Goal: Book appointment/travel/reservation

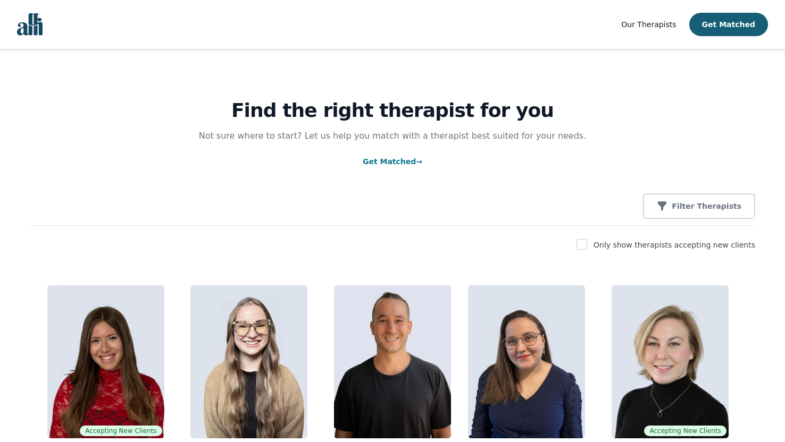
click at [377, 164] on link "Get Matched →" at bounding box center [393, 161] width 60 height 9
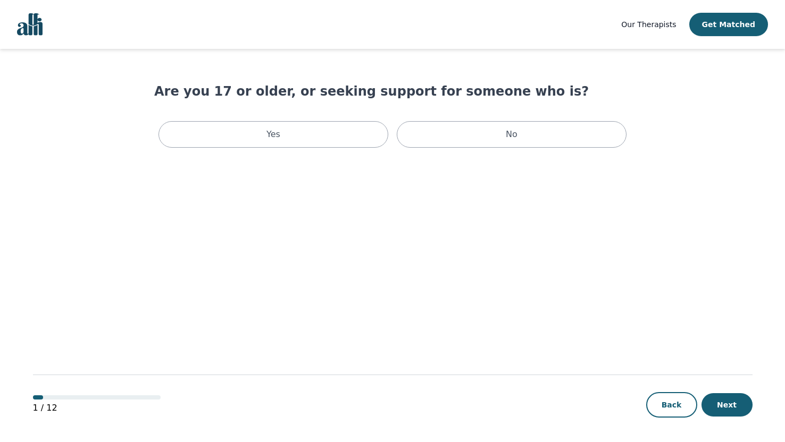
click at [33, 24] on img "Global" at bounding box center [30, 24] width 26 height 22
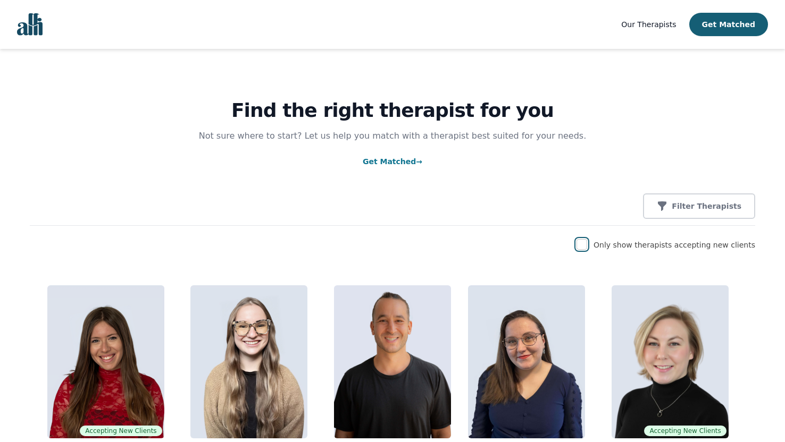
click at [587, 243] on input "checkbox" at bounding box center [581, 244] width 11 height 11
checkbox input "true"
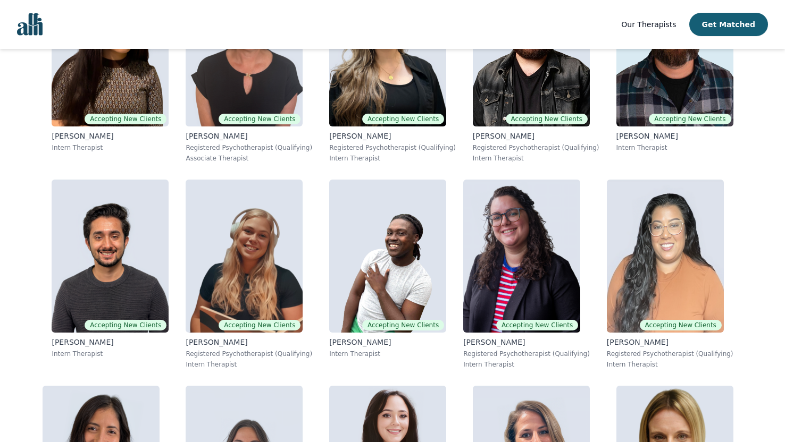
scroll to position [1963, 0]
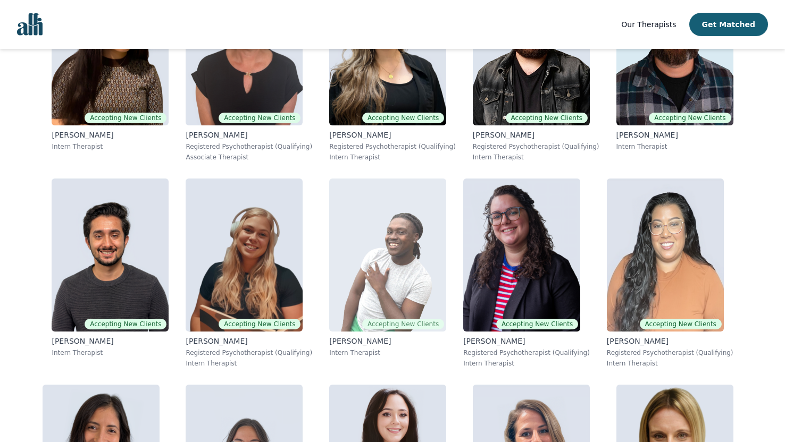
click at [364, 257] on img at bounding box center [387, 255] width 117 height 153
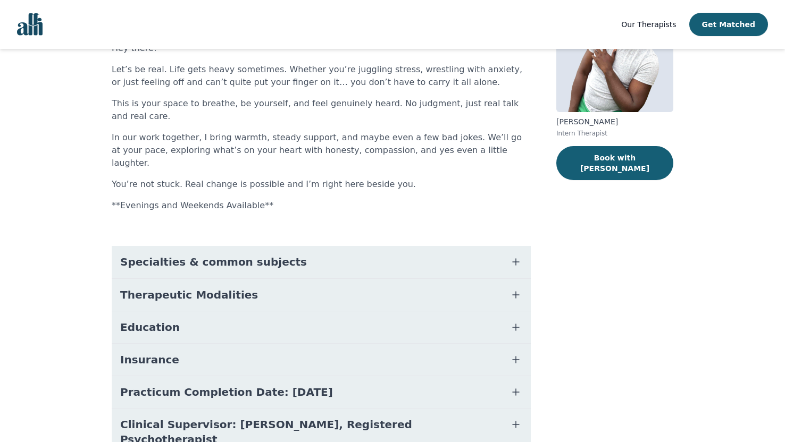
scroll to position [139, 0]
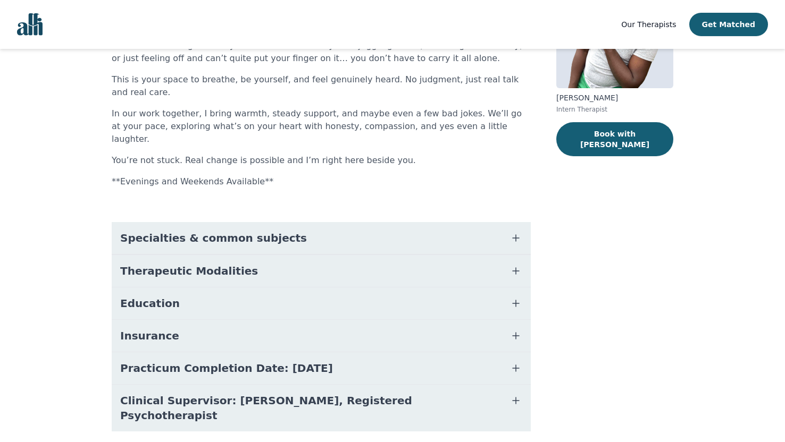
click at [166, 296] on span "Education" at bounding box center [150, 303] width 60 height 15
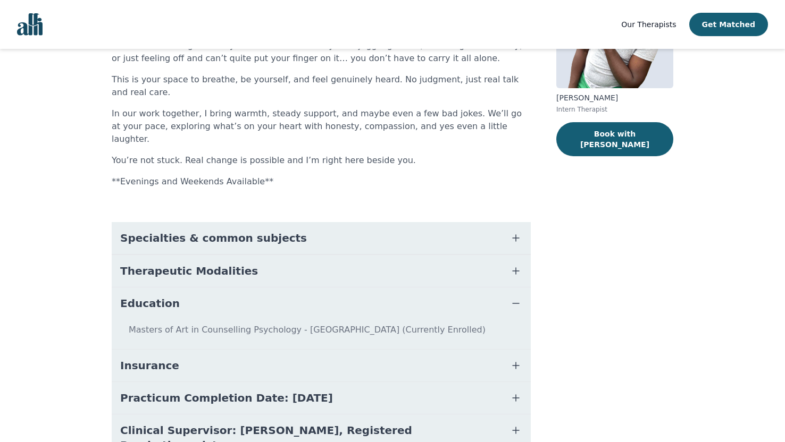
click at [179, 264] on span "Therapeutic Modalities" at bounding box center [189, 271] width 138 height 15
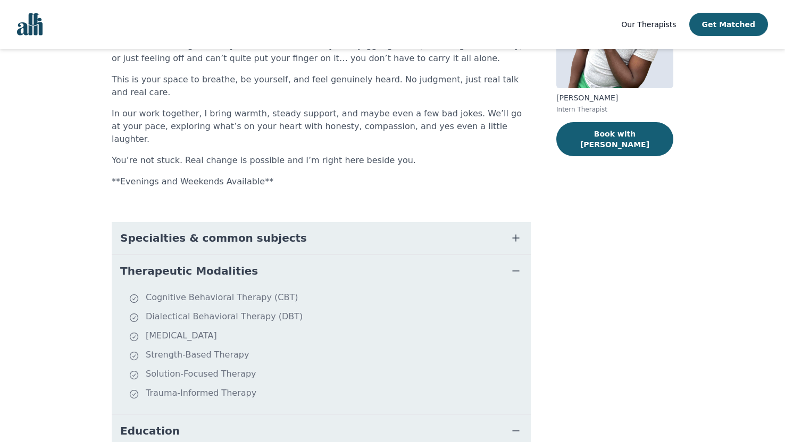
click at [191, 231] on span "Specialties & common subjects" at bounding box center [213, 238] width 187 height 15
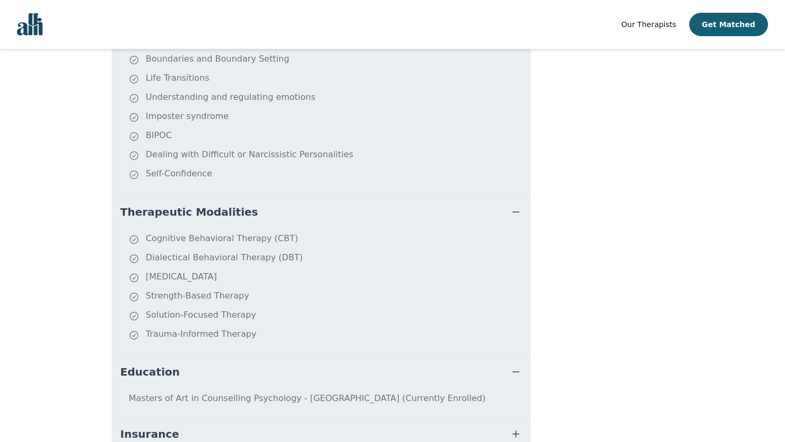
scroll to position [501, 0]
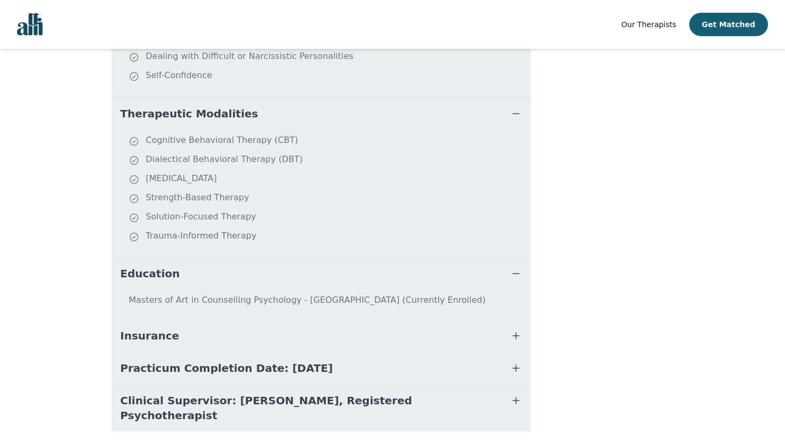
click at [151, 361] on span "Practicum Completion Date: [DATE]" at bounding box center [226, 368] width 213 height 15
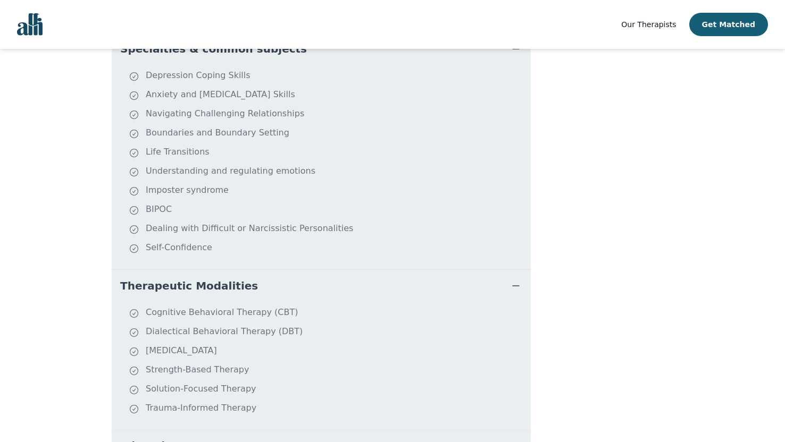
scroll to position [0, 0]
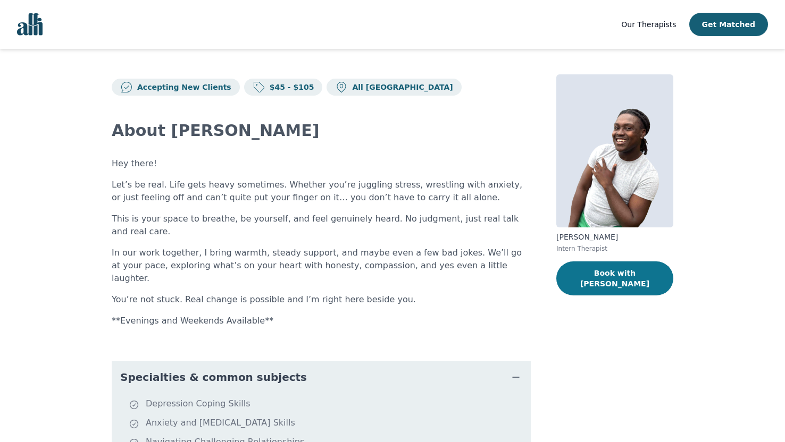
click at [573, 276] on button "Book with [PERSON_NAME]" at bounding box center [614, 279] width 117 height 34
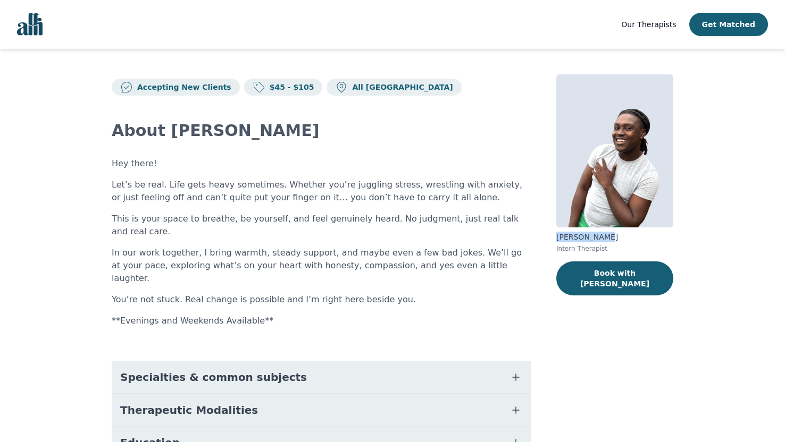
drag, startPoint x: 604, startPoint y: 237, endPoint x: 548, endPoint y: 237, distance: 56.4
click at [548, 237] on div "Accepting New Clients $45 - $105 All Canada About [PERSON_NAME] Hey there! Let’…" at bounding box center [392, 335] width 612 height 573
copy p "[PERSON_NAME]"
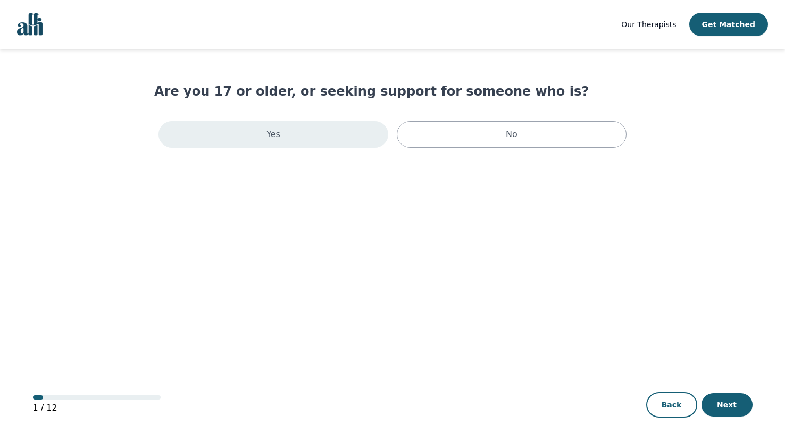
click at [331, 137] on div "Yes" at bounding box center [273, 134] width 230 height 27
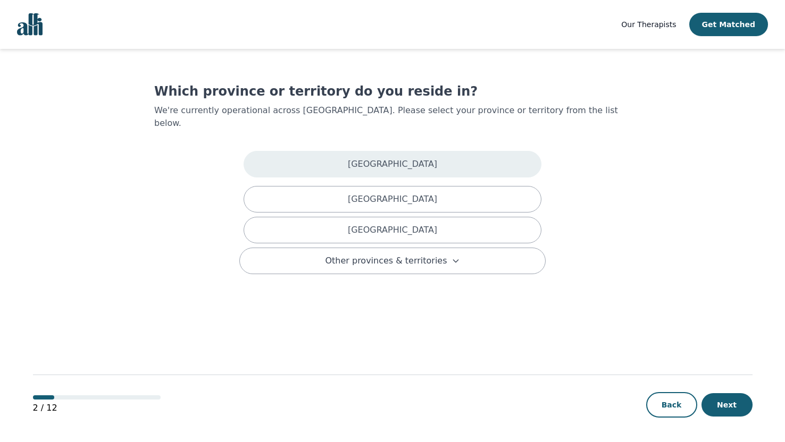
click at [346, 159] on div "Alberta" at bounding box center [392, 164] width 298 height 27
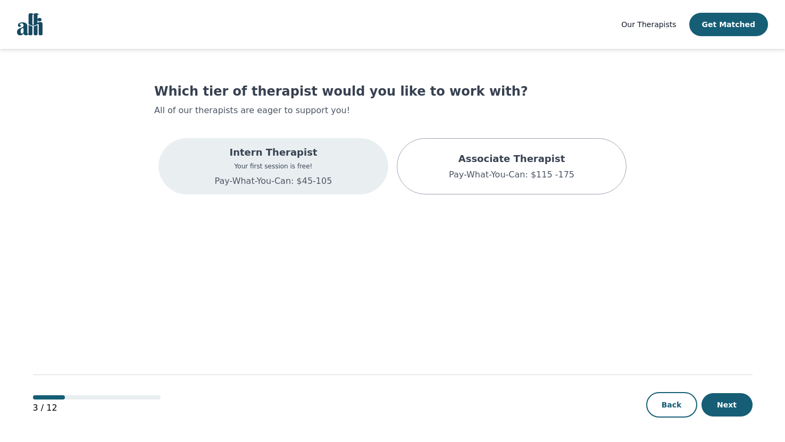
click at [345, 166] on div "Intern Therapist Your first session is free! Pay-What-You-Can: $45-105" at bounding box center [273, 166] width 230 height 56
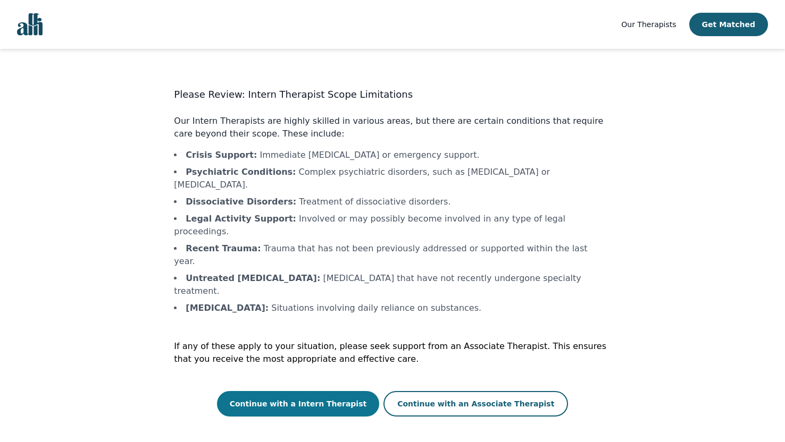
click at [322, 391] on button "Continue with a Intern Therapist" at bounding box center [298, 404] width 163 height 26
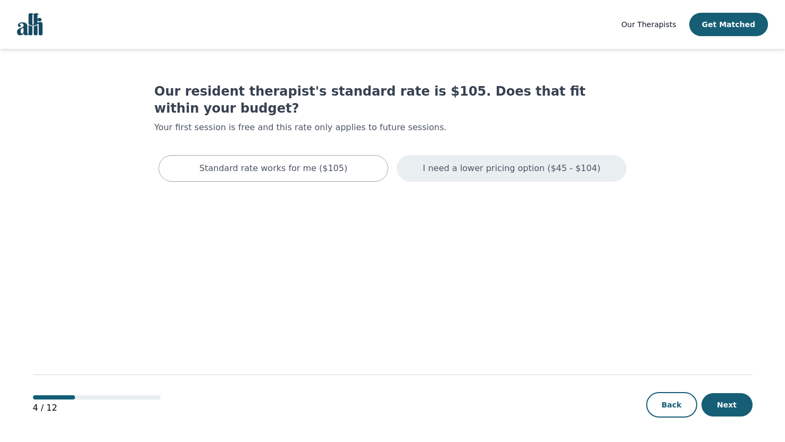
click at [502, 162] on p "I need a lower pricing option ($45 - $104)" at bounding box center [512, 168] width 178 height 13
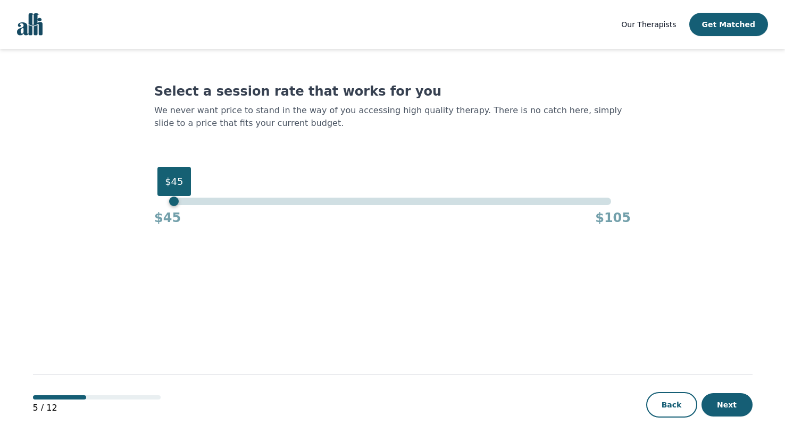
drag, startPoint x: 612, startPoint y: 204, endPoint x: 104, endPoint y: 204, distance: 508.3
click at [104, 204] on main "Select a session rate that works for you We never want price to stand in the wa…" at bounding box center [392, 246] width 719 height 394
click at [721, 403] on button "Next" at bounding box center [726, 404] width 51 height 23
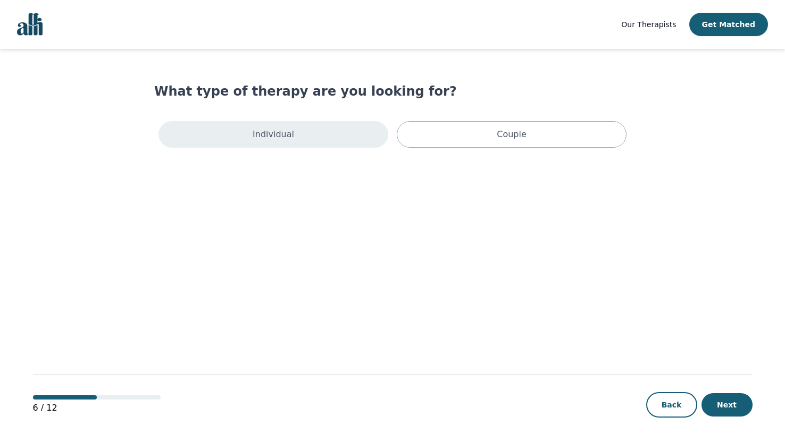
click at [326, 142] on div "Individual" at bounding box center [273, 134] width 230 height 27
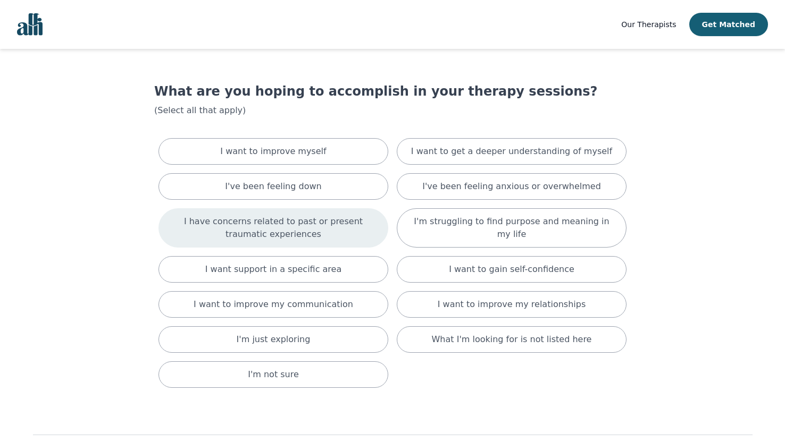
click at [325, 238] on p "I have concerns related to past or present traumatic experiences" at bounding box center [273, 228] width 203 height 26
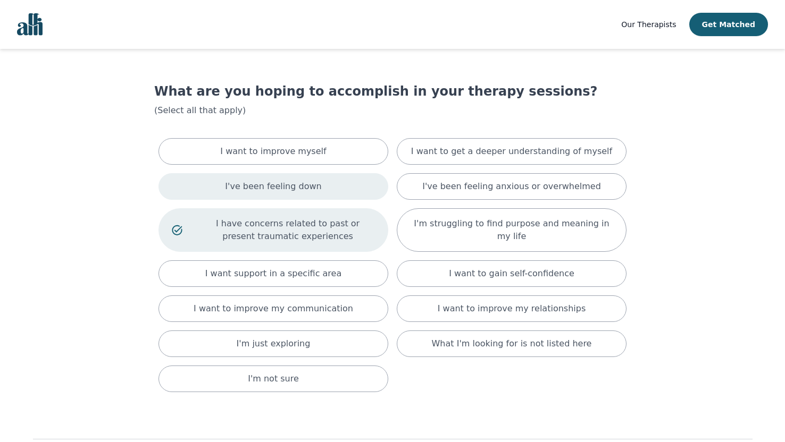
click at [326, 190] on div "I've been feeling down" at bounding box center [273, 186] width 230 height 27
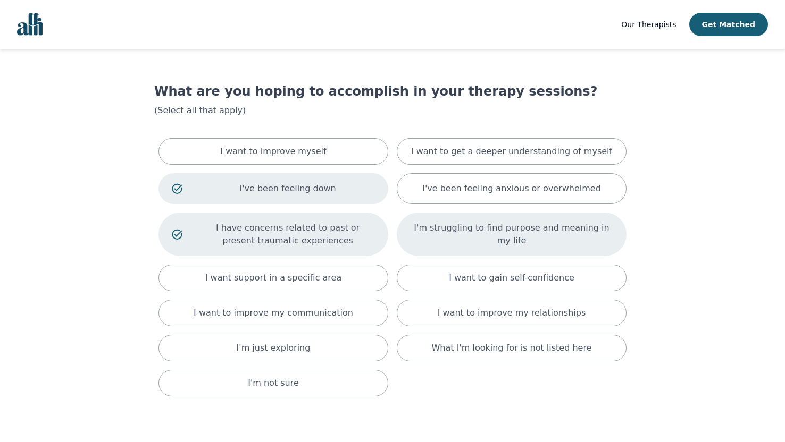
click at [446, 233] on p "I'm struggling to find purpose and meaning in my life" at bounding box center [511, 235] width 203 height 26
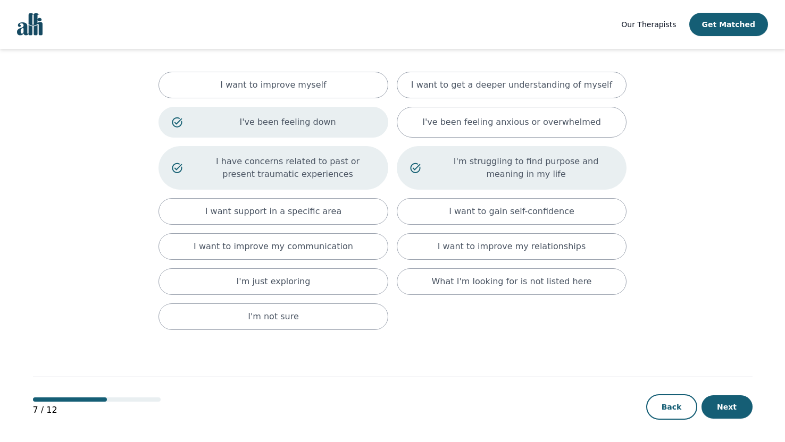
scroll to position [70, 0]
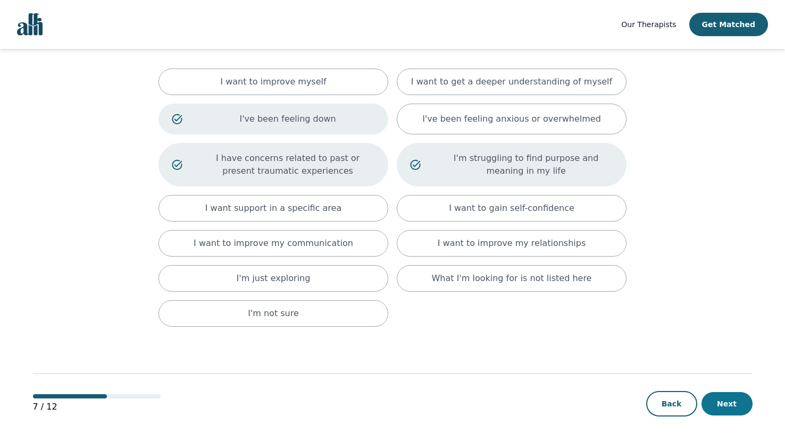
click at [717, 400] on button "Next" at bounding box center [726, 403] width 51 height 23
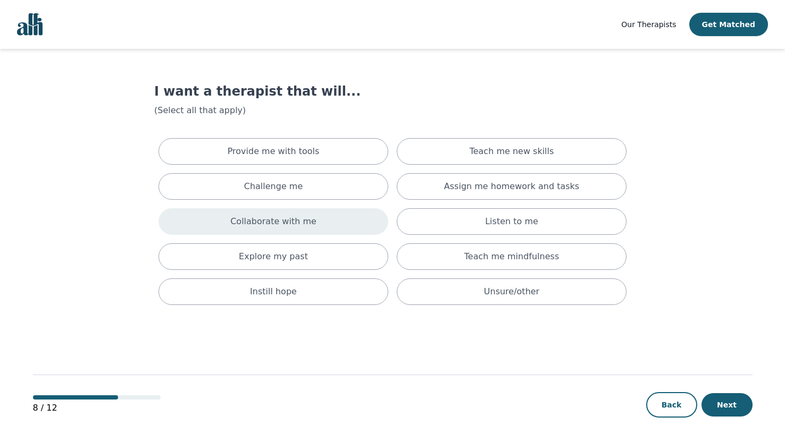
click at [327, 221] on div "Collaborate with me" at bounding box center [273, 221] width 230 height 27
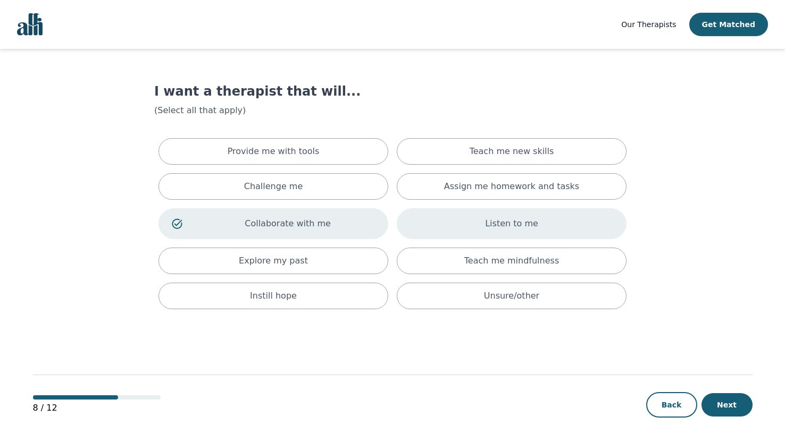
click at [419, 222] on div "Listen to me" at bounding box center [512, 223] width 230 height 31
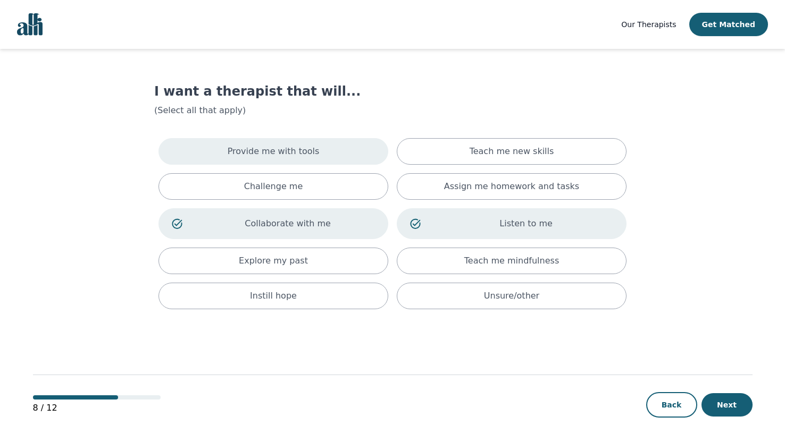
click at [322, 153] on div "Provide me with tools" at bounding box center [273, 151] width 230 height 27
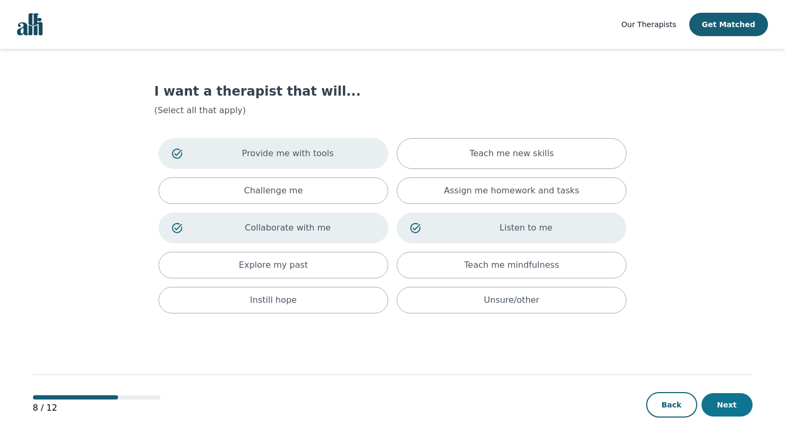
click at [730, 400] on button "Next" at bounding box center [726, 404] width 51 height 23
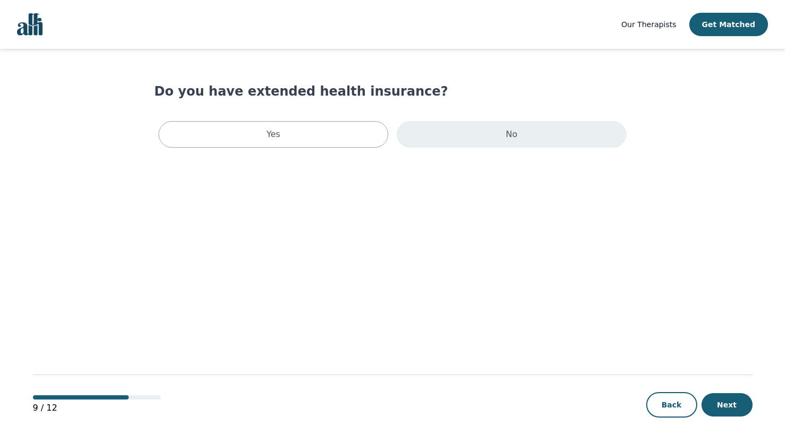
click at [442, 132] on div "No" at bounding box center [512, 134] width 230 height 27
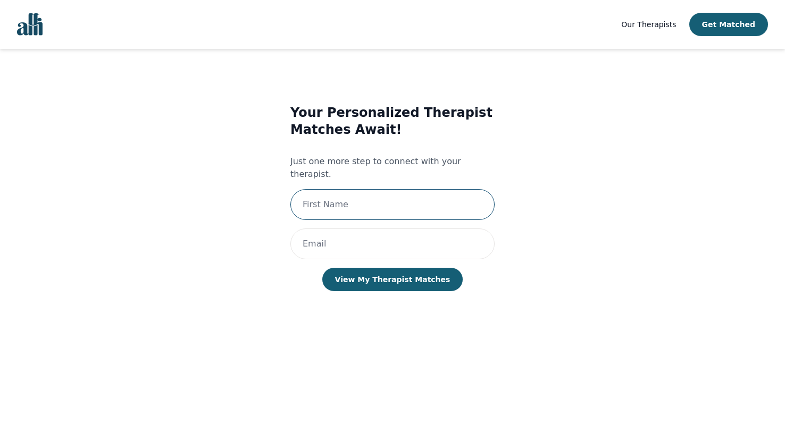
click at [360, 197] on input "text" at bounding box center [392, 204] width 204 height 31
type input "test"
click at [364, 236] on input "email" at bounding box center [392, 244] width 204 height 31
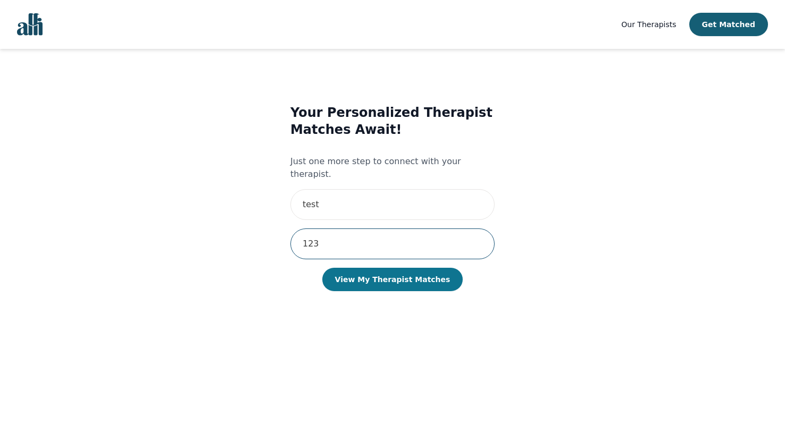
type input "123"
click at [373, 268] on button "View My Therapist Matches" at bounding box center [392, 279] width 141 height 23
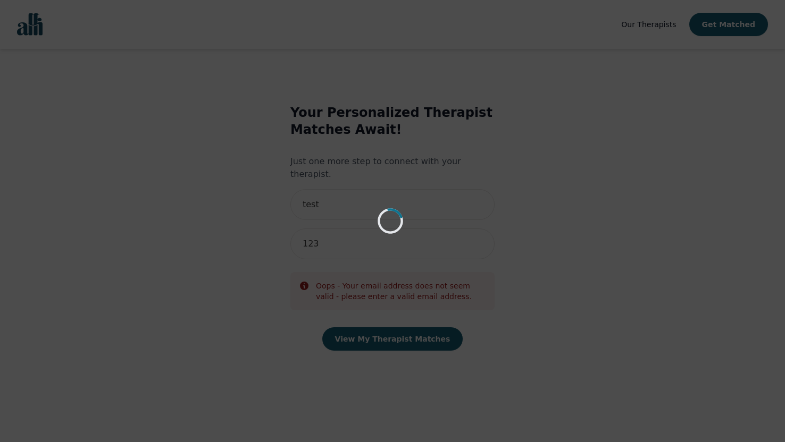
click at [319, 229] on div "Loading..." at bounding box center [392, 221] width 785 height 442
click at [256, 215] on div "Loading..." at bounding box center [392, 221] width 785 height 442
click at [404, 230] on div "Loading..." at bounding box center [392, 221] width 30 height 26
click at [363, 289] on div "Loading..." at bounding box center [392, 221] width 785 height 442
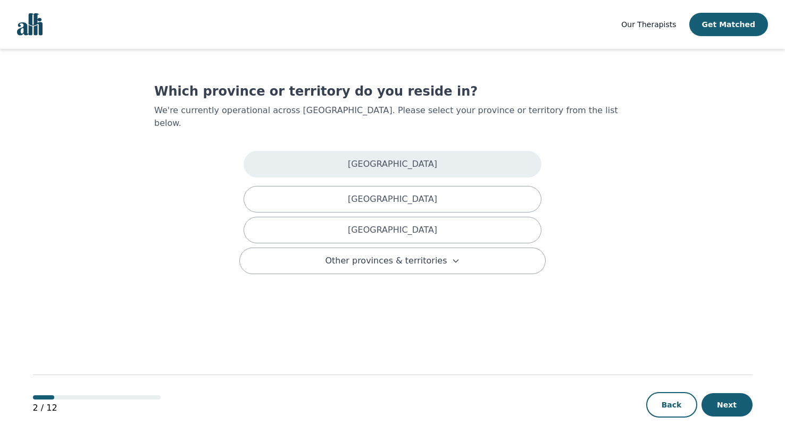
click at [335, 151] on div "Alberta" at bounding box center [392, 164] width 298 height 27
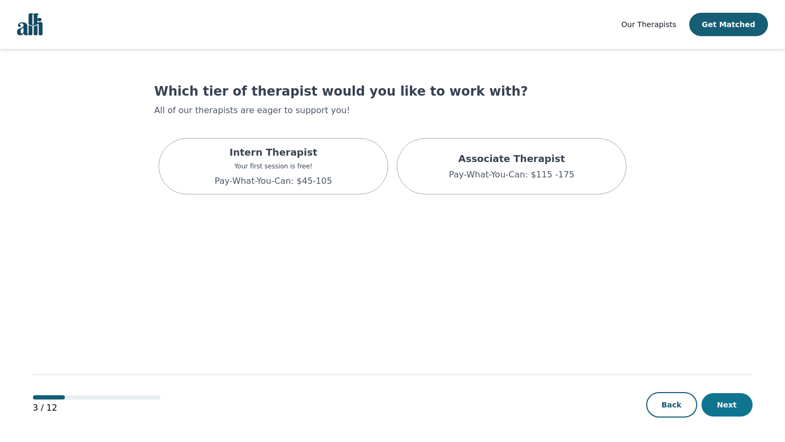
click at [726, 413] on button "Next" at bounding box center [726, 404] width 51 height 23
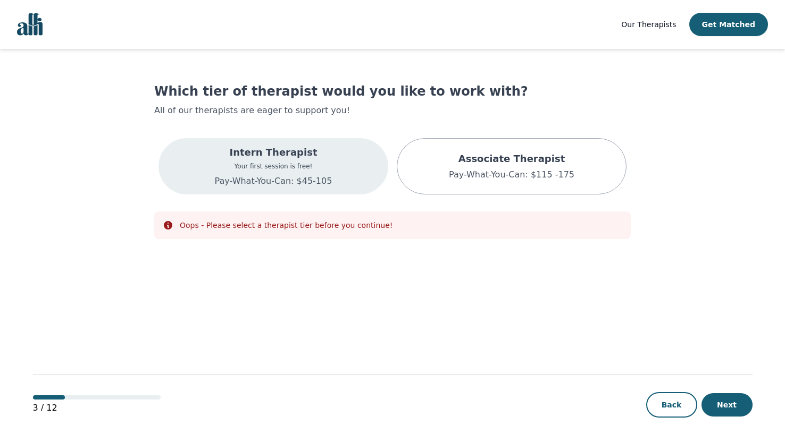
click at [351, 184] on div "Intern Therapist Your first session is free! Pay-What-You-Can: $45-105" at bounding box center [273, 166] width 230 height 56
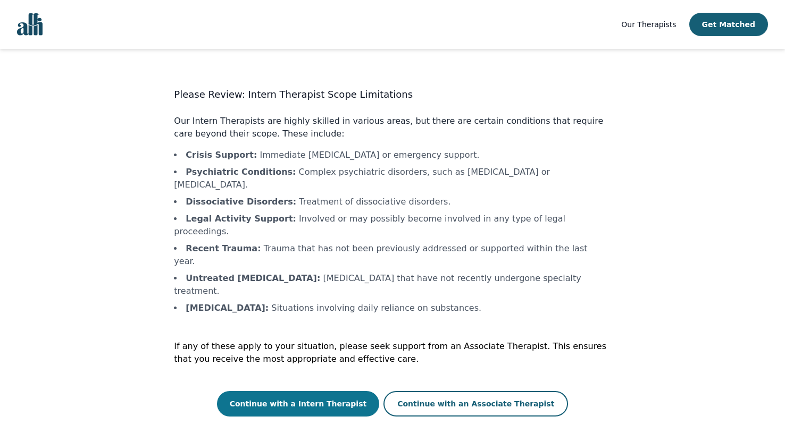
click at [333, 391] on button "Continue with a Intern Therapist" at bounding box center [298, 404] width 163 height 26
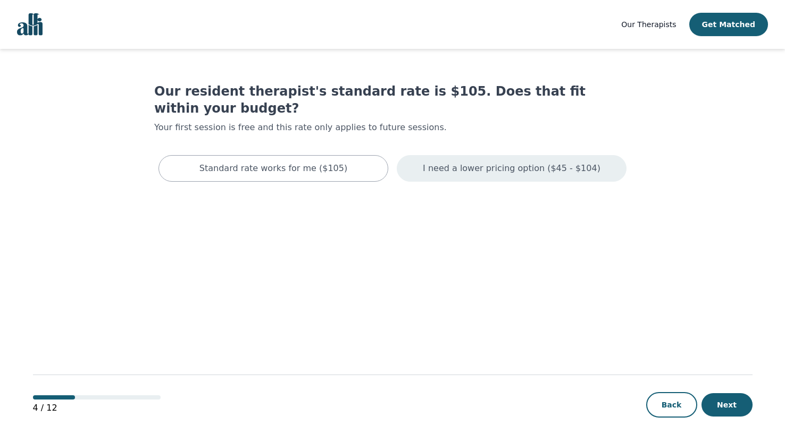
click at [431, 156] on div "I need a lower pricing option ($45 - $104)" at bounding box center [512, 168] width 230 height 27
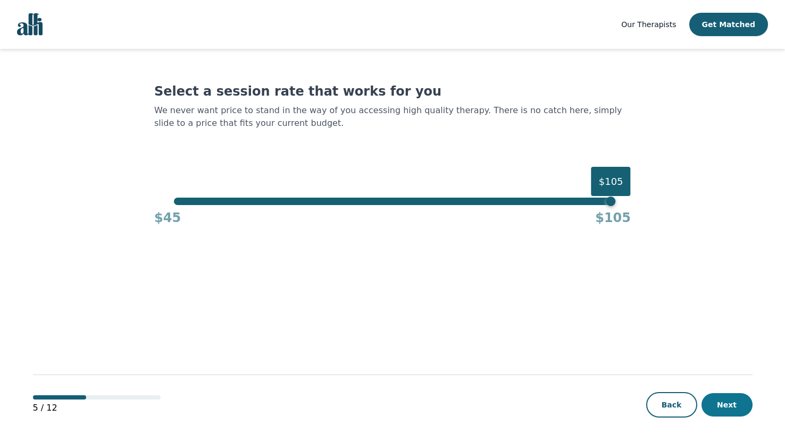
click at [723, 404] on button "Next" at bounding box center [726, 404] width 51 height 23
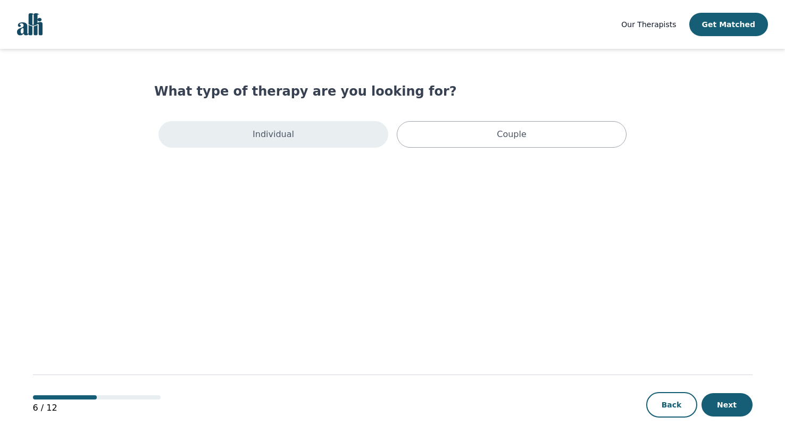
click at [314, 139] on div "Individual" at bounding box center [273, 134] width 230 height 27
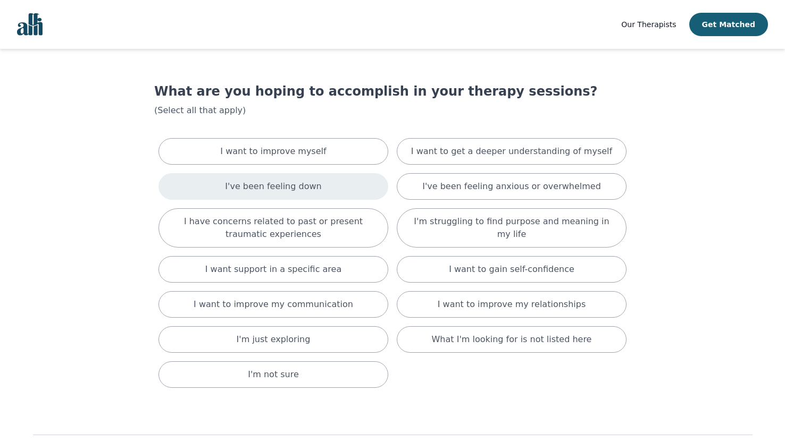
click at [298, 193] on div "I've been feeling down" at bounding box center [273, 186] width 230 height 27
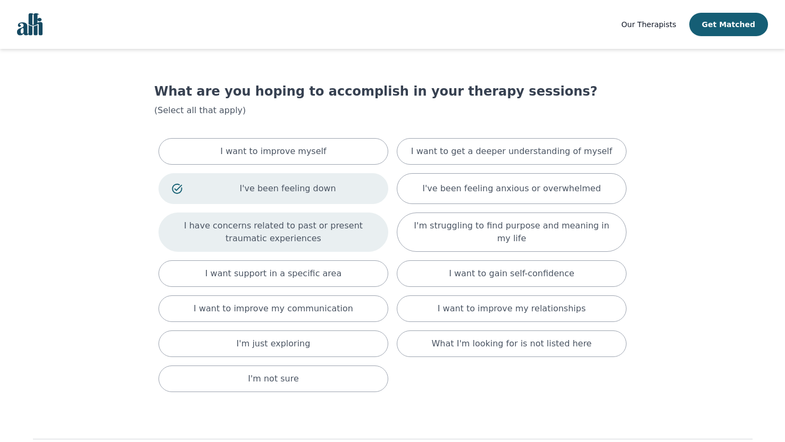
click at [307, 230] on p "I have concerns related to past or present traumatic experiences" at bounding box center [273, 233] width 203 height 26
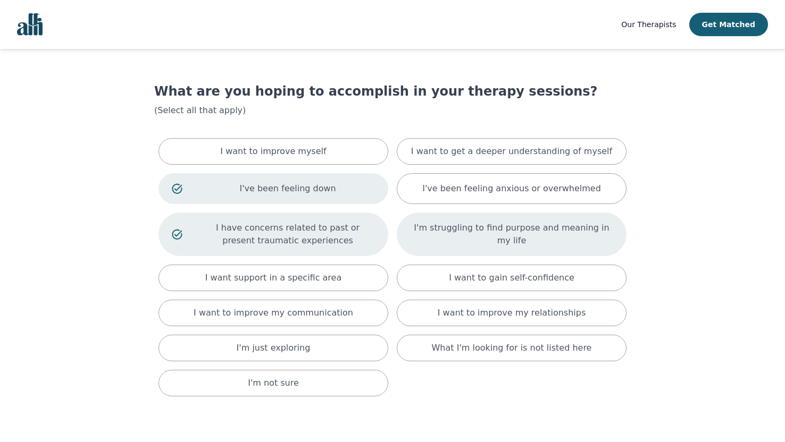
click at [447, 238] on p "I'm struggling to find purpose and meaning in my life" at bounding box center [511, 235] width 203 height 26
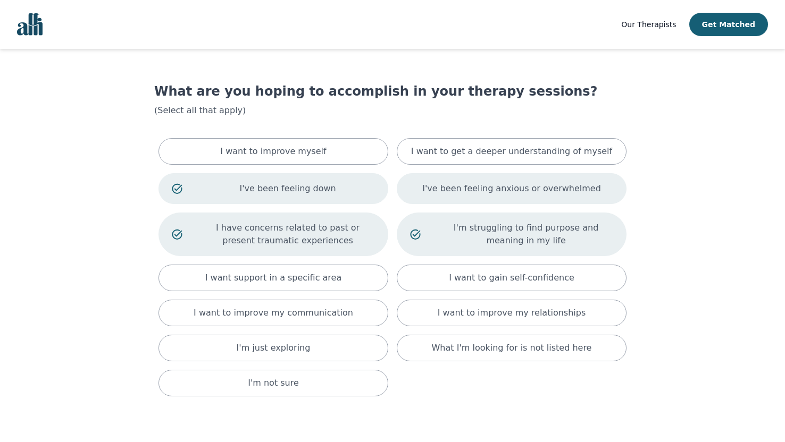
click at [447, 190] on p "I've been feeling anxious or overwhelmed" at bounding box center [511, 188] width 179 height 13
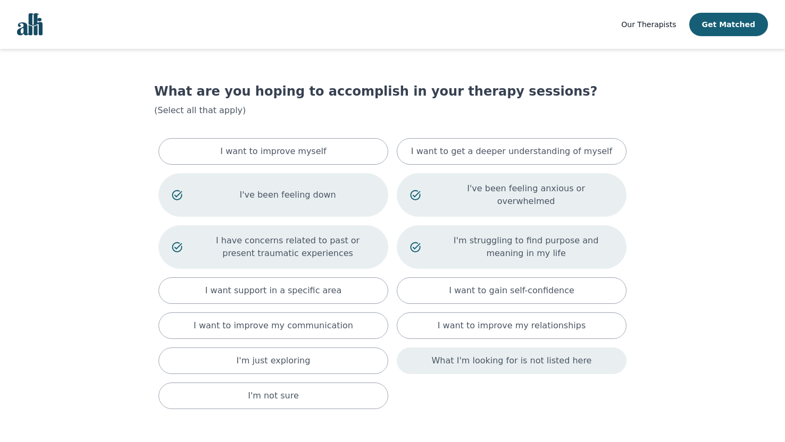
scroll to position [70, 0]
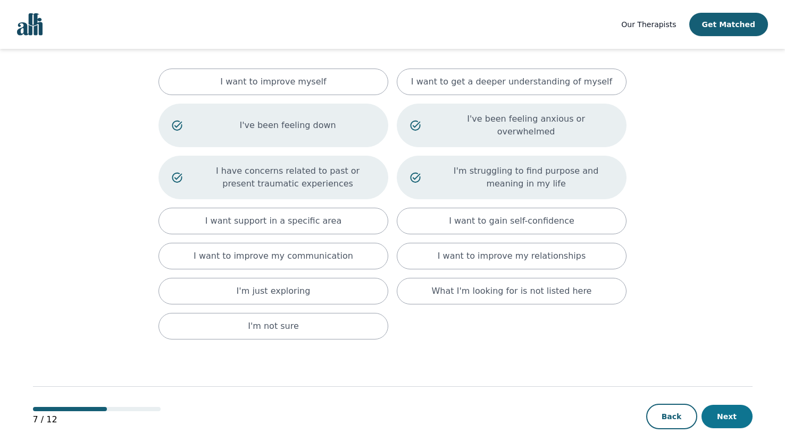
click at [724, 406] on button "Next" at bounding box center [726, 416] width 51 height 23
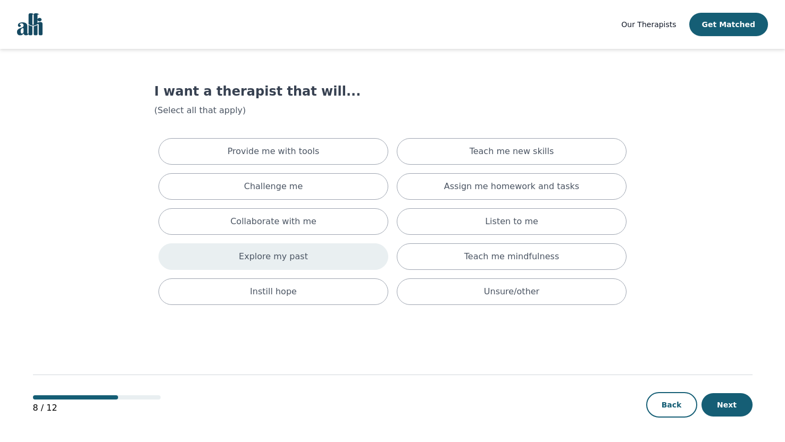
click at [291, 266] on div "Explore my past" at bounding box center [273, 256] width 230 height 27
click at [280, 207] on div "Provide me with tools Teach me new skills Challenge me Assign me homework and t…" at bounding box center [392, 224] width 476 height 180
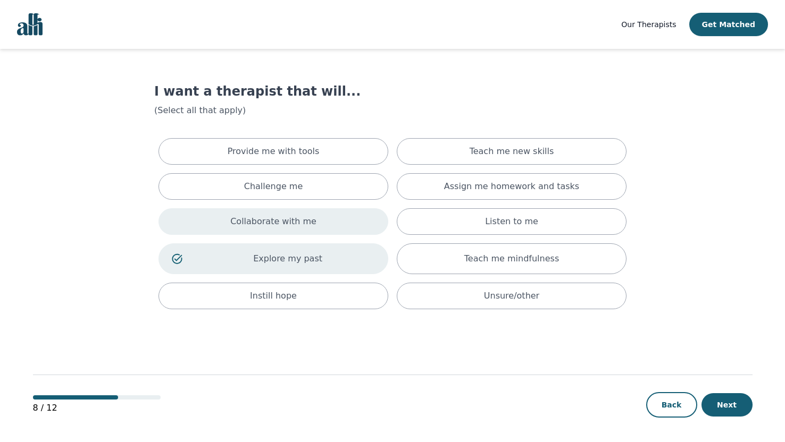
click at [288, 222] on p "Collaborate with me" at bounding box center [273, 221] width 86 height 13
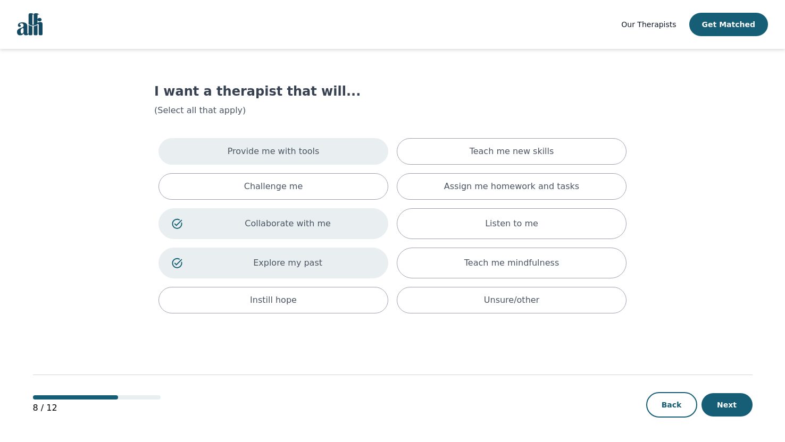
click at [357, 157] on div "Provide me with tools" at bounding box center [273, 151] width 230 height 27
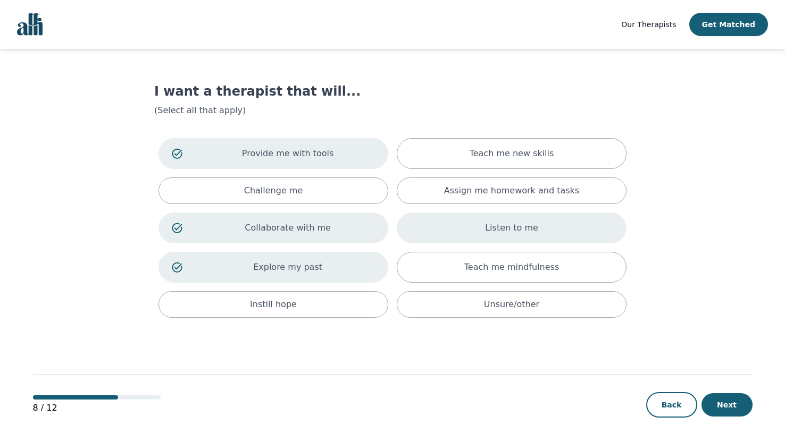
click at [574, 238] on div "Listen to me" at bounding box center [512, 228] width 230 height 31
click at [715, 400] on button "Next" at bounding box center [726, 404] width 51 height 23
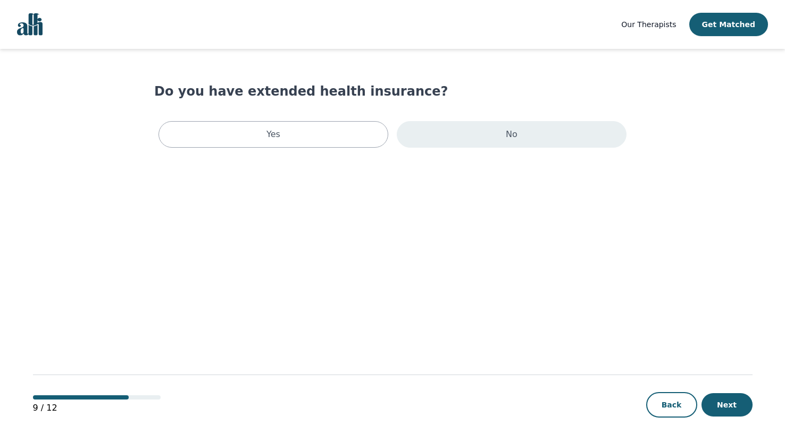
click at [424, 137] on div "No" at bounding box center [512, 134] width 230 height 27
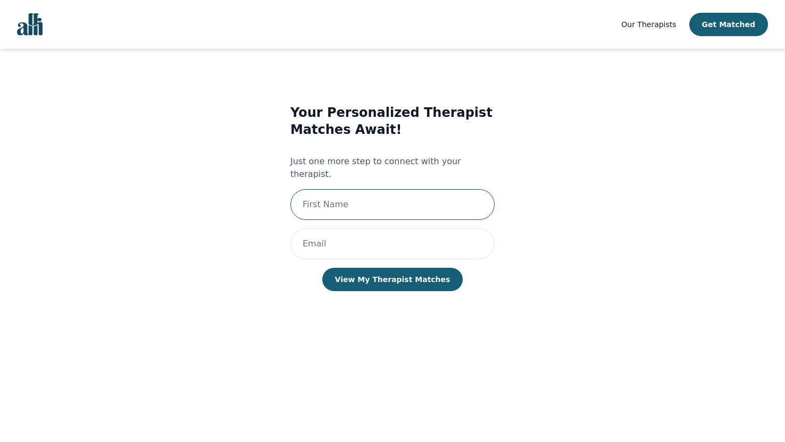
click at [351, 195] on input "text" at bounding box center [392, 204] width 204 height 31
type input "test"
click at [340, 236] on input "email" at bounding box center [392, 244] width 204 height 31
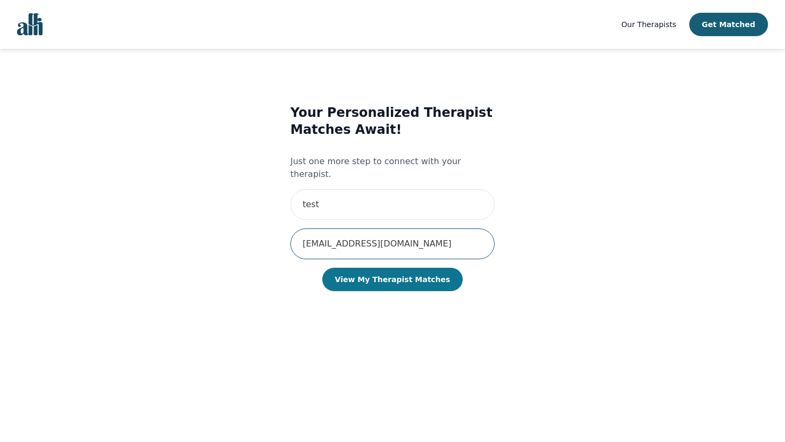
type input "tv@tv.tv"
click at [384, 270] on button "View My Therapist Matches" at bounding box center [392, 279] width 141 height 23
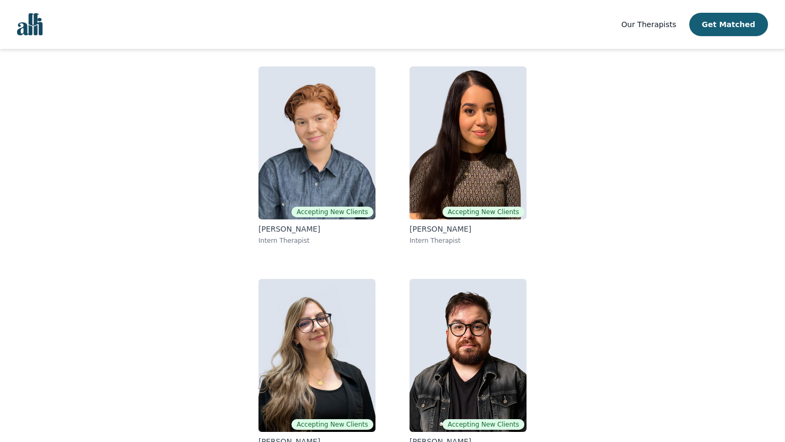
scroll to position [113, 0]
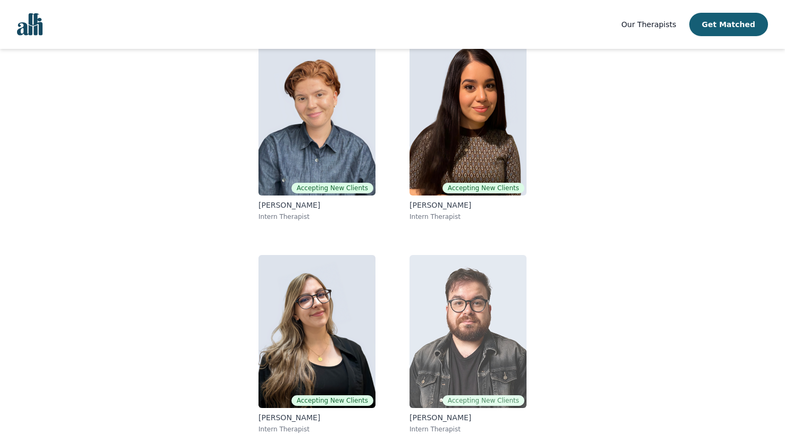
click at [498, 294] on img at bounding box center [467, 331] width 117 height 153
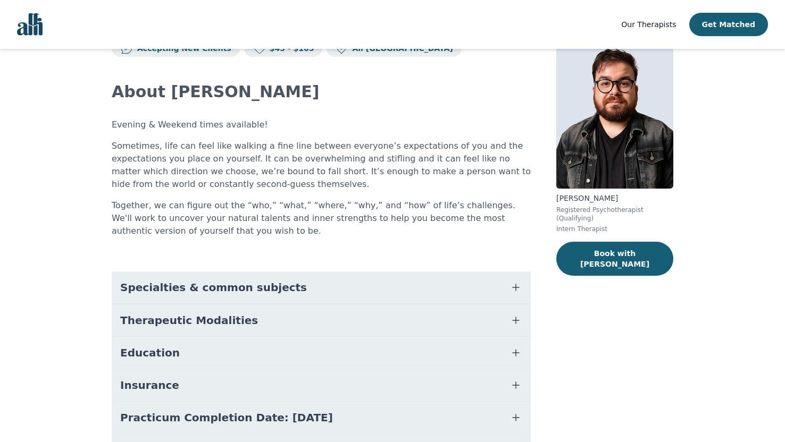
scroll to position [114, 0]
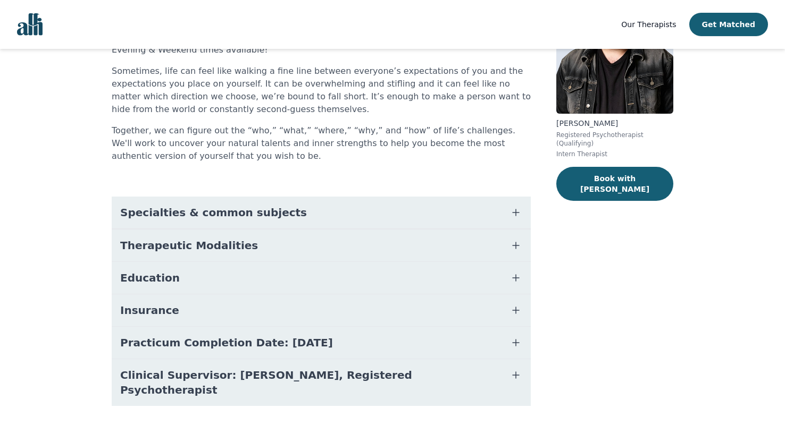
click at [194, 317] on button "Insurance" at bounding box center [321, 311] width 419 height 32
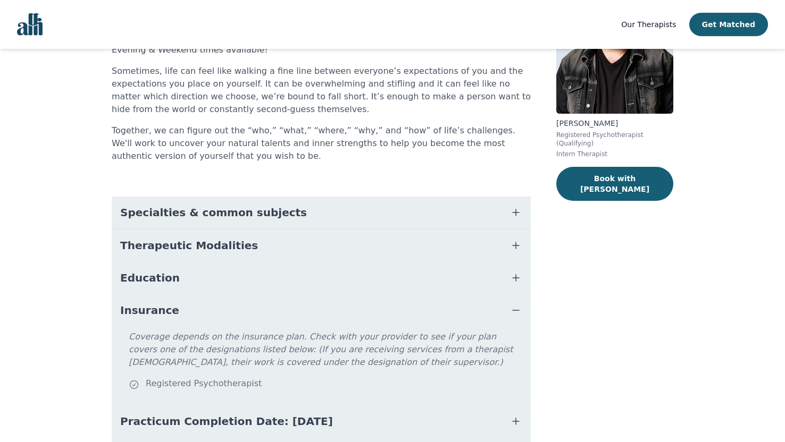
click at [192, 276] on button "Education" at bounding box center [321, 278] width 419 height 32
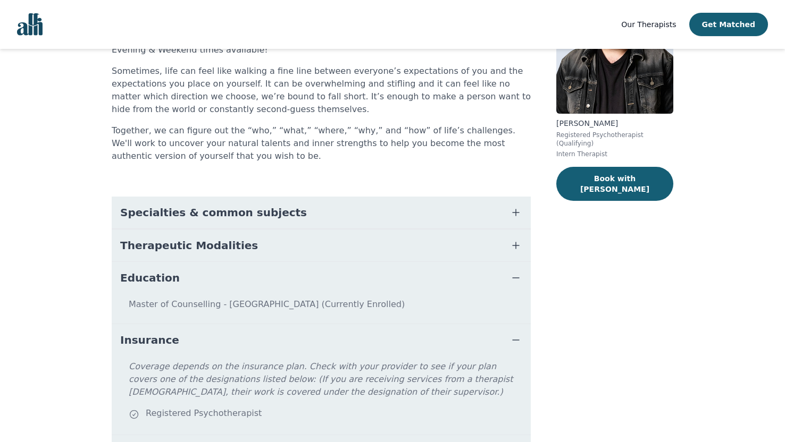
click at [204, 245] on span "Therapeutic Modalities" at bounding box center [189, 245] width 138 height 15
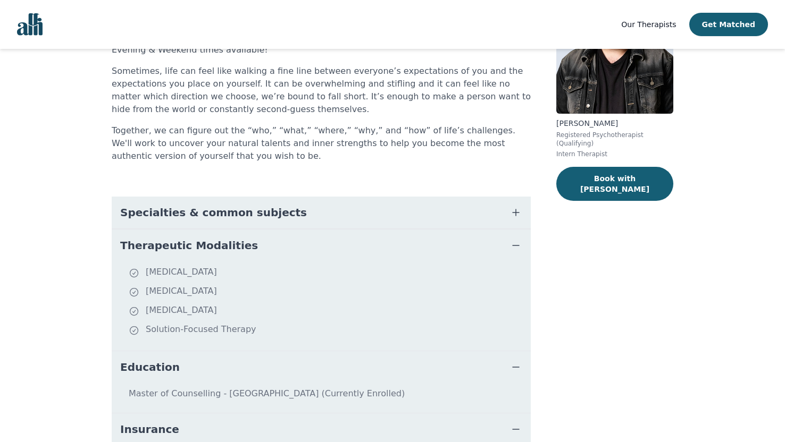
click at [213, 214] on span "Specialties & common subjects" at bounding box center [213, 212] width 187 height 15
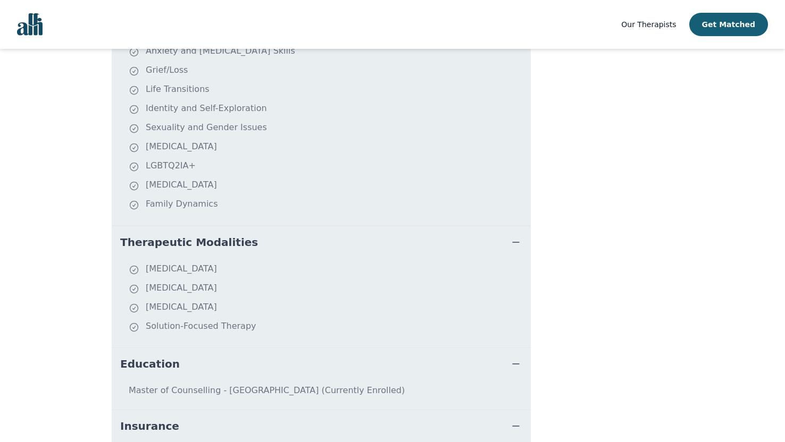
scroll to position [516, 0]
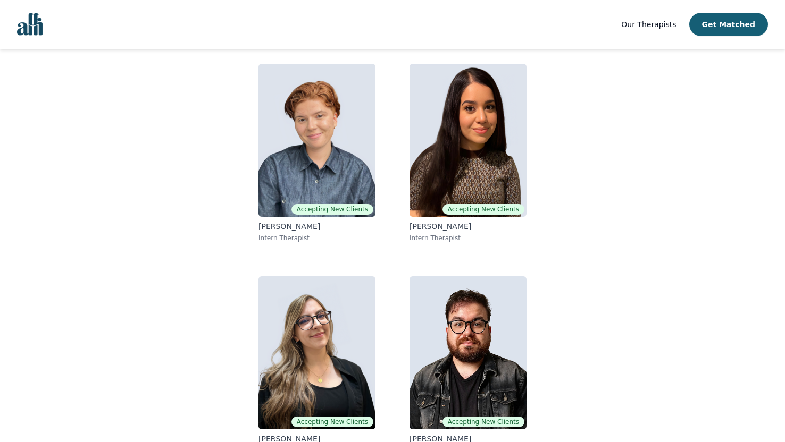
scroll to position [113, 0]
